Goal: Navigation & Orientation: Go to known website

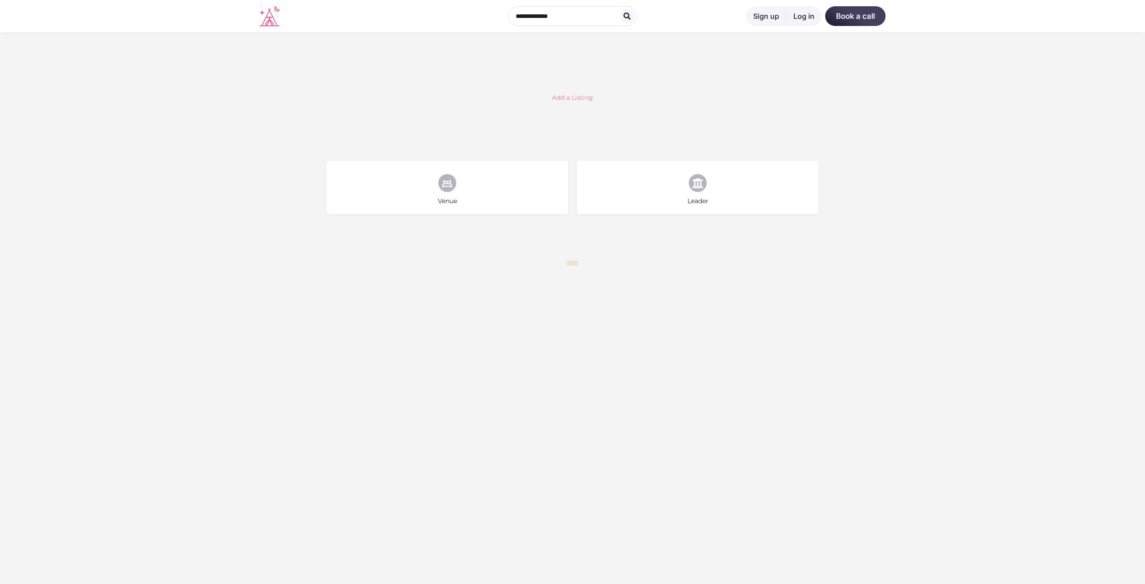
click at [1145, 157] on section "Add a Listing Venue Choose type Leader Choose type" at bounding box center [572, 143] width 1145 height 222
drag, startPoint x: 1145, startPoint y: 157, endPoint x: 1145, endPoint y: 174, distance: 17.0
click at [1145, 157] on section "Add a Listing Venue Choose type Leader Choose type" at bounding box center [572, 143] width 1145 height 222
drag, startPoint x: 1145, startPoint y: 174, endPoint x: 1145, endPoint y: 184, distance: 10.3
click at [1145, 179] on section "Add a Listing Venue Choose type Leader Choose type" at bounding box center [572, 143] width 1145 height 222
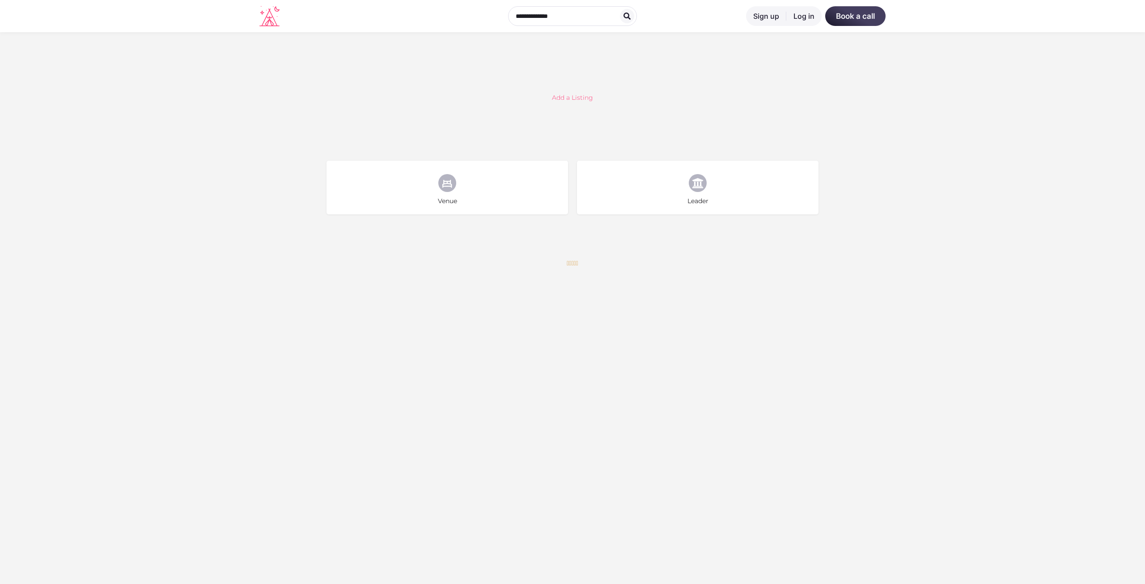
drag, startPoint x: 1145, startPoint y: 199, endPoint x: 1145, endPoint y: 213, distance: 14.3
click at [1145, 202] on section "Add a Listing Venue Choose type Leader Choose type" at bounding box center [572, 143] width 1145 height 222
click at [1145, 217] on section "Add a Listing Venue Choose type Leader Choose type" at bounding box center [572, 143] width 1145 height 222
click at [1145, 222] on section "Add a Listing Venue Choose type Leader Choose type" at bounding box center [572, 143] width 1145 height 222
click at [1145, 221] on section "Add a Listing Venue Choose type Leader Choose type" at bounding box center [572, 143] width 1145 height 222
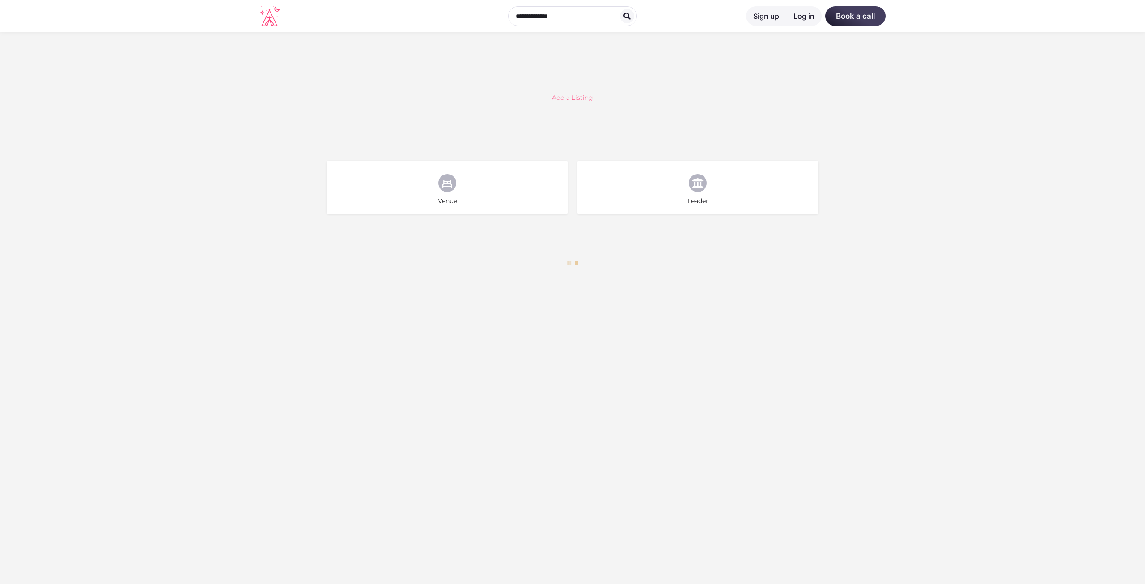
click at [272, 20] on icon at bounding box center [269, 16] width 20 height 21
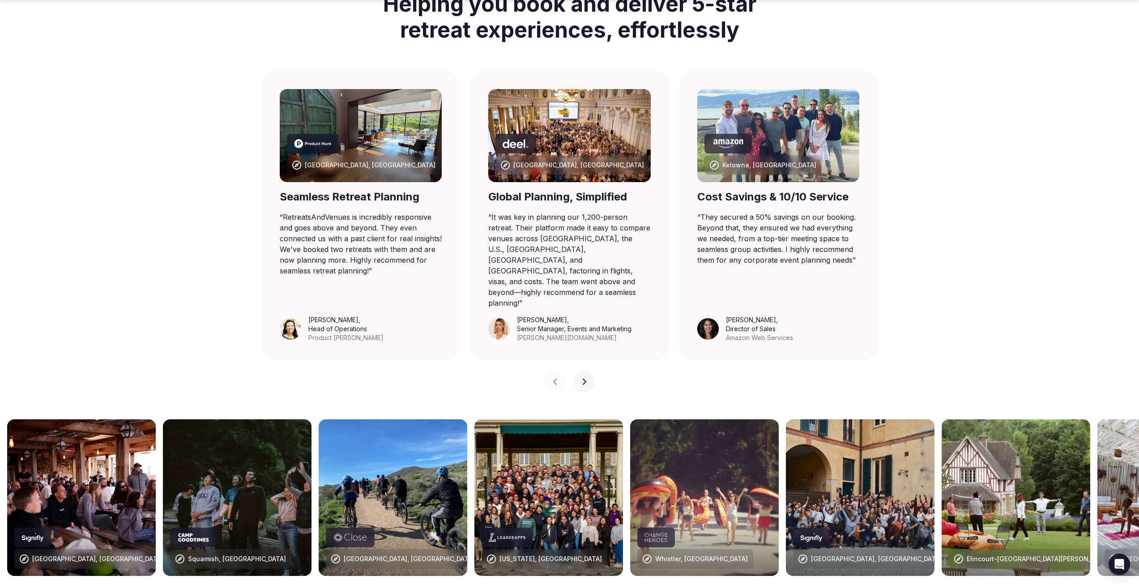
scroll to position [593, 0]
